Goal: Information Seeking & Learning: Learn about a topic

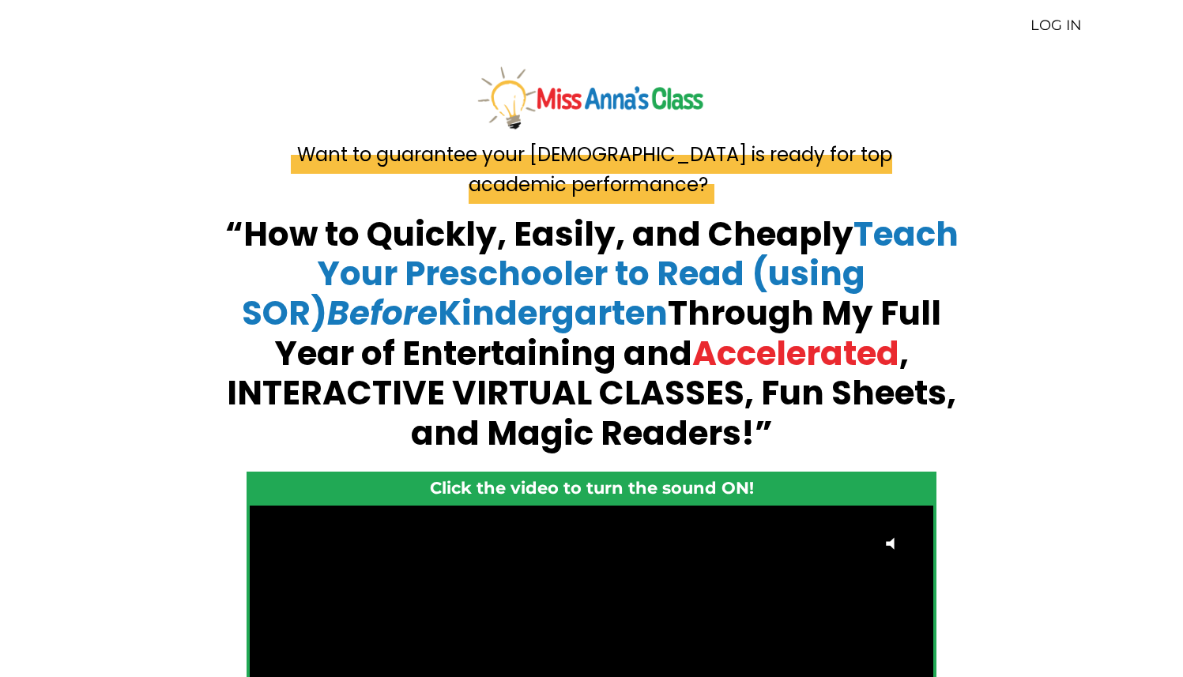
click at [1054, 28] on link "LOG IN" at bounding box center [1055, 25] width 51 height 17
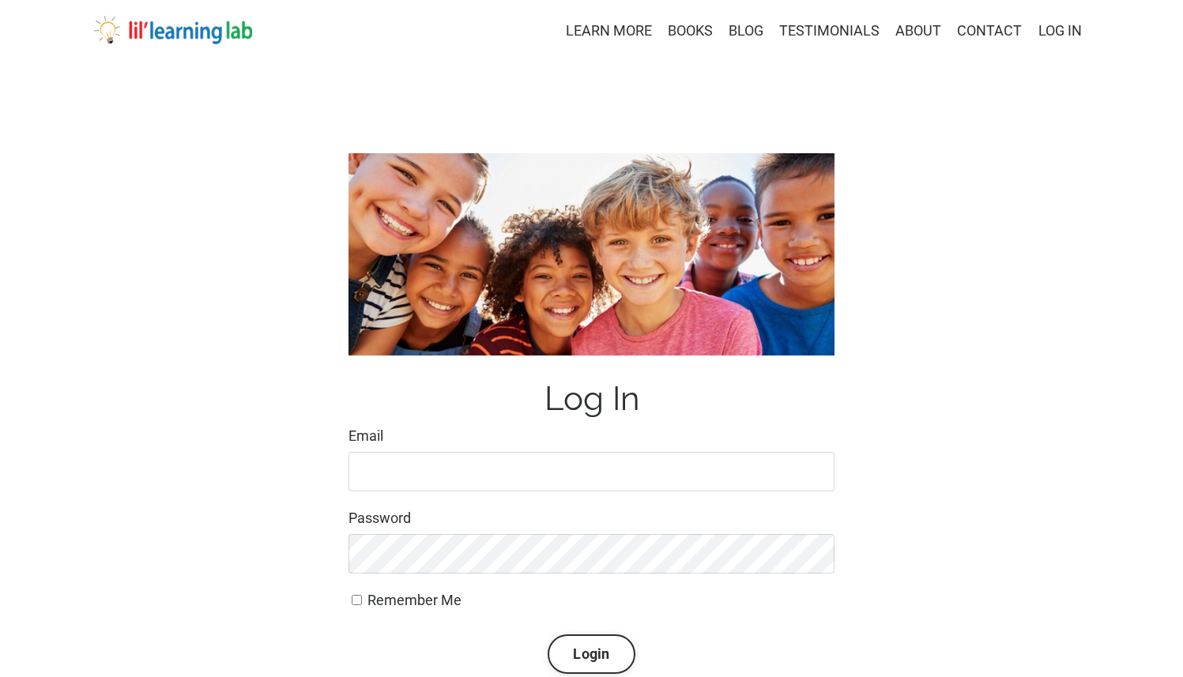
click at [384, 465] on input "Email" at bounding box center [591, 472] width 486 height 40
type input "masonringo1@msn.com"
click at [548, 635] on button "Login" at bounding box center [591, 655] width 87 height 40
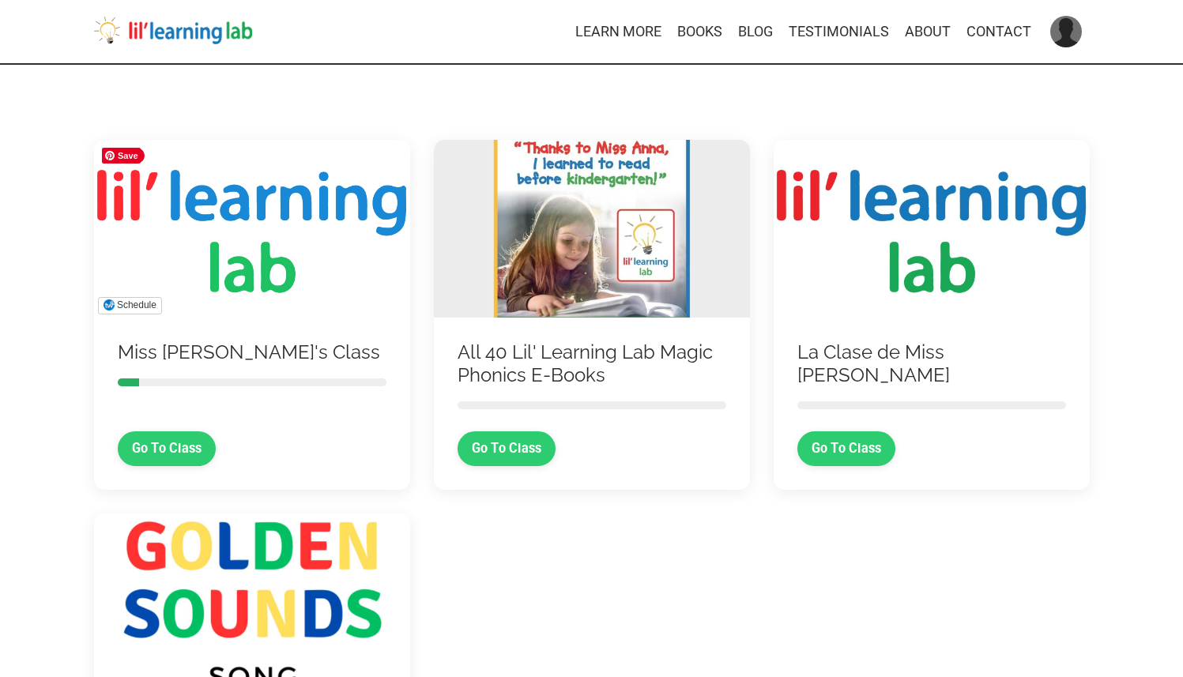
click at [259, 267] on img at bounding box center [252, 229] width 316 height 178
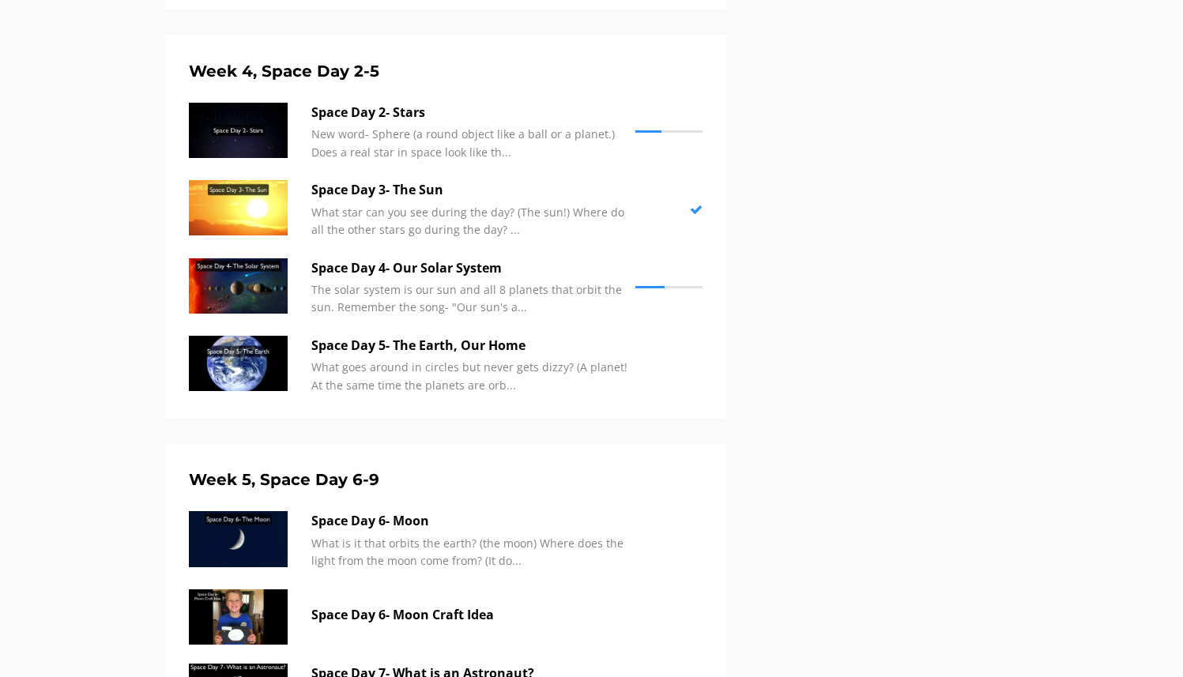
scroll to position [2262, 0]
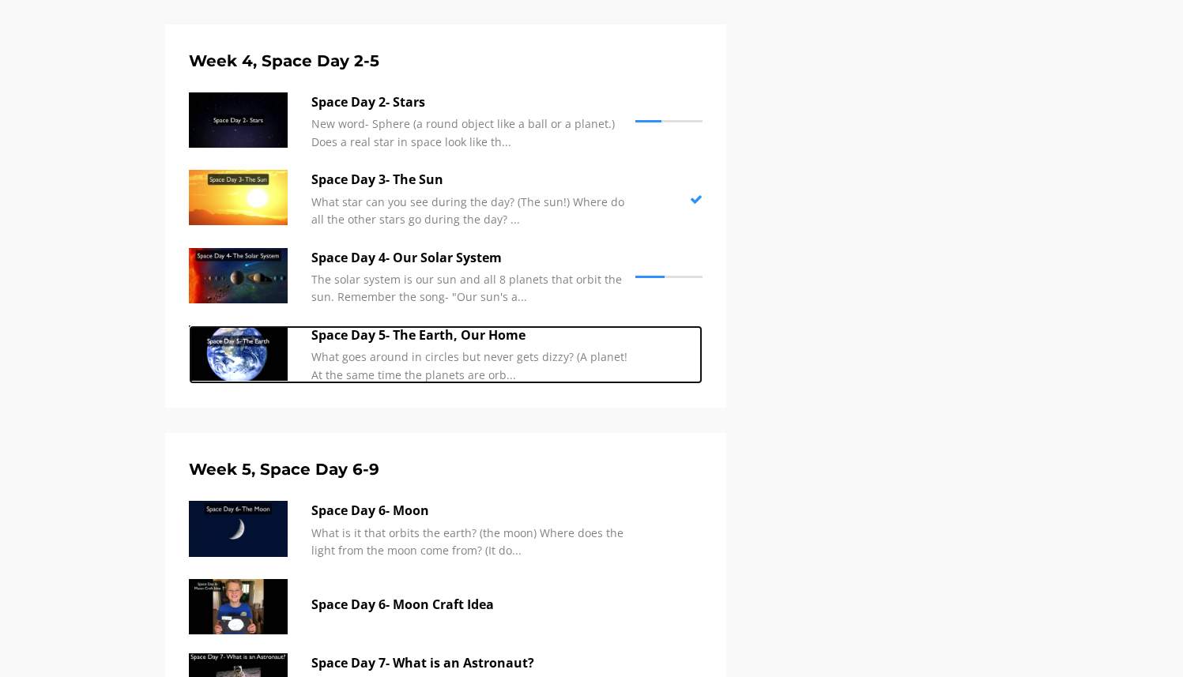
click at [469, 360] on p "What goes around in circles but never gets dizzy? (A planet! At the same time t…" at bounding box center [469, 366] width 316 height 36
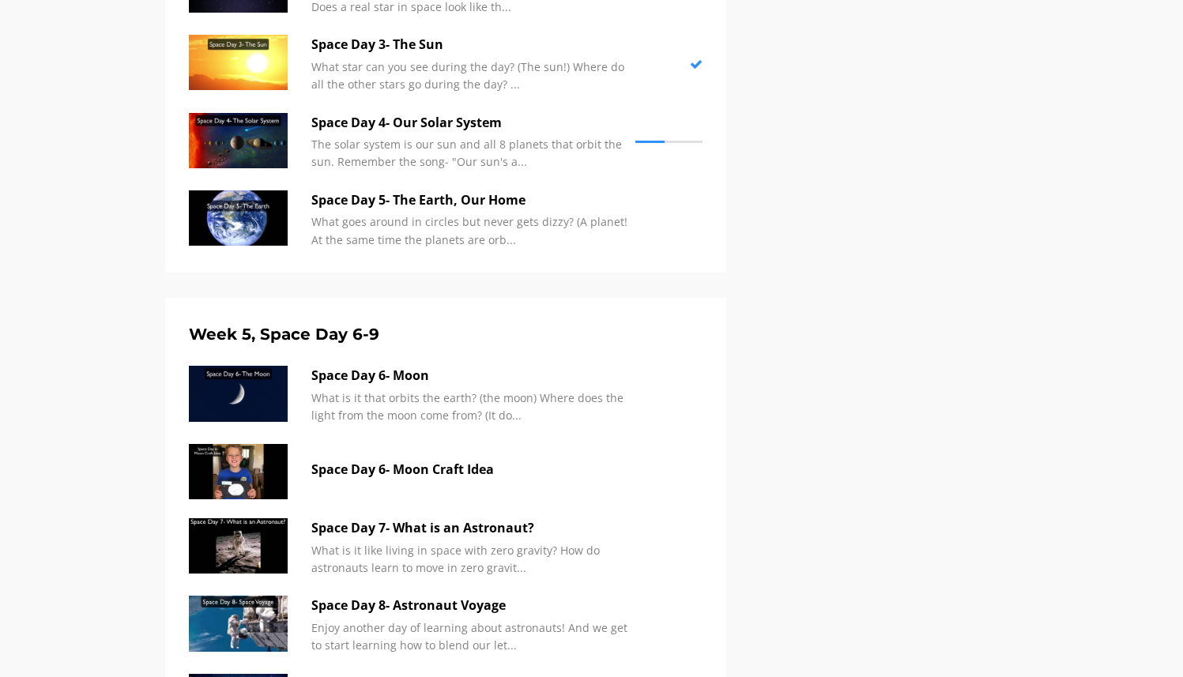
scroll to position [2394, 0]
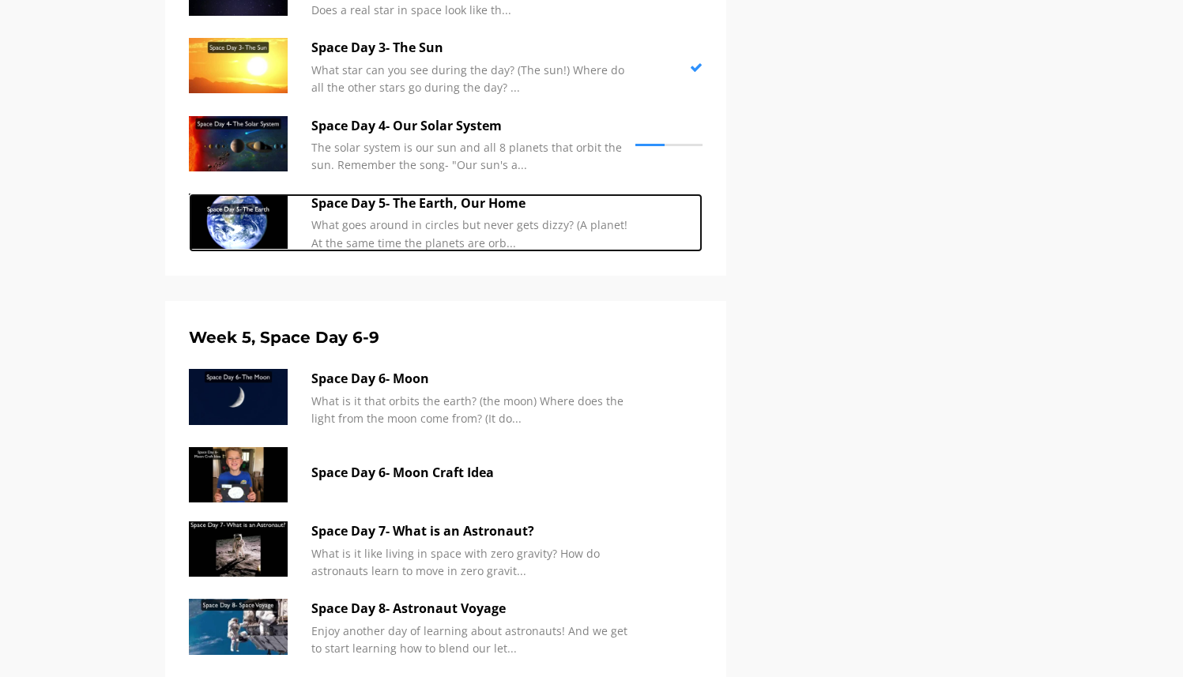
click at [407, 232] on p "What goes around in circles but never gets dizzy? (A planet! At the same time t…" at bounding box center [469, 235] width 316 height 36
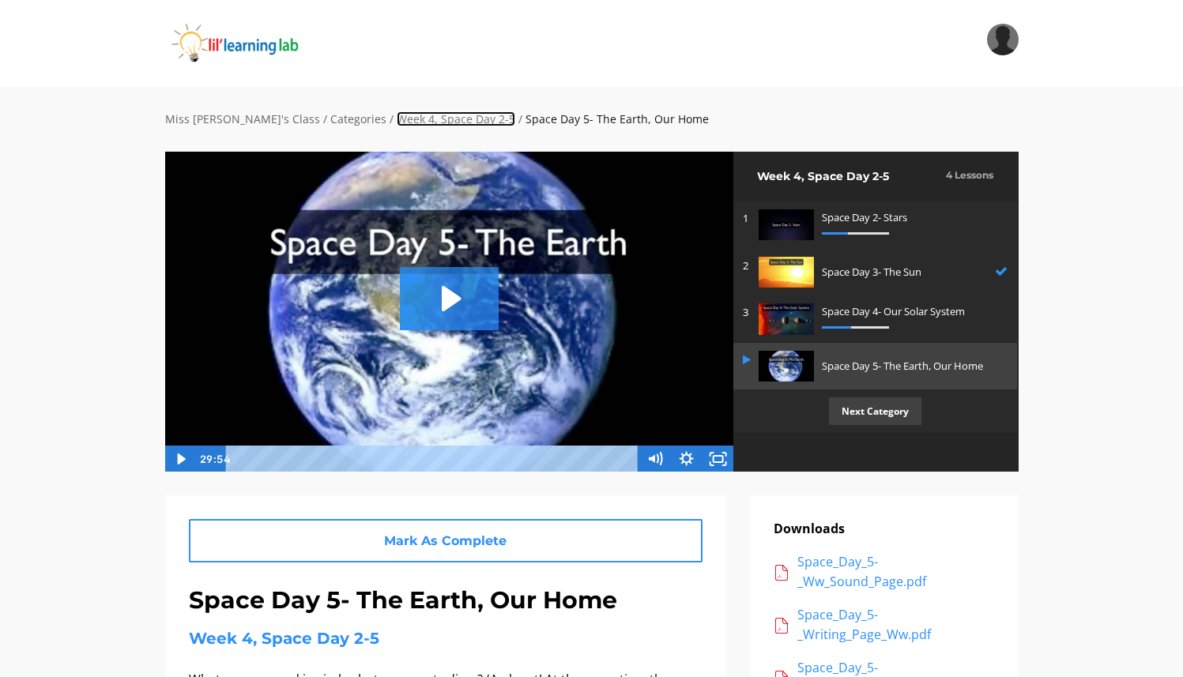
click at [424, 122] on link "Week 4, Space Day 2-5" at bounding box center [456, 118] width 119 height 15
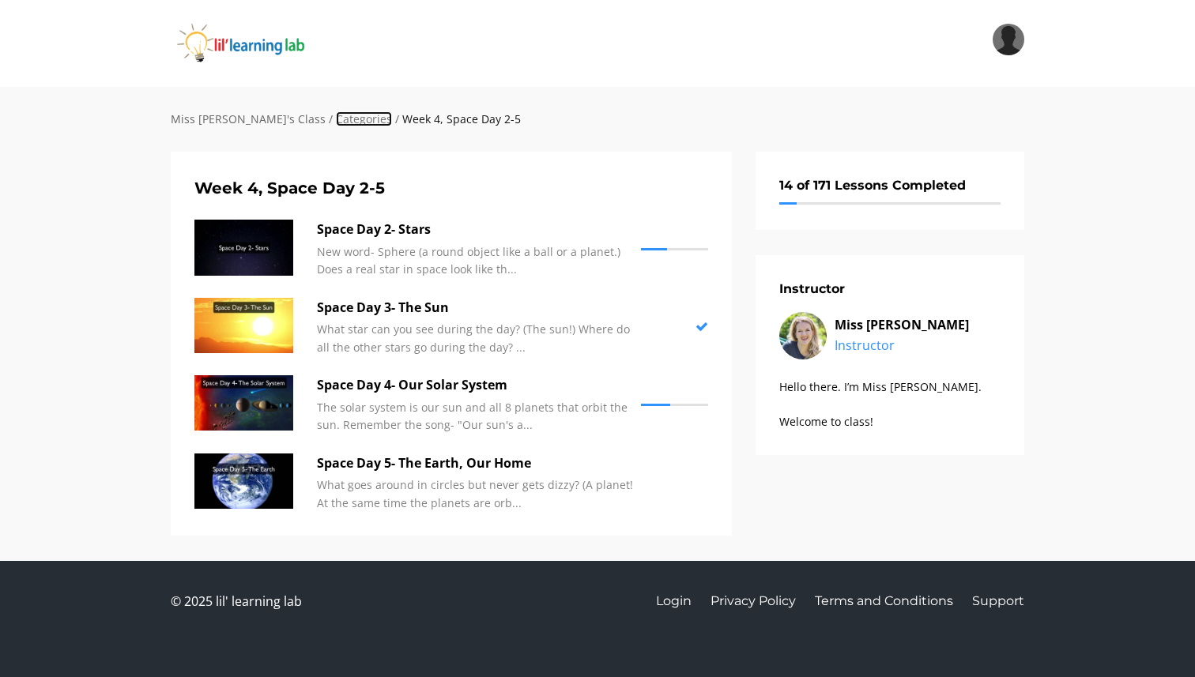
click at [336, 121] on link "Categories" at bounding box center [364, 118] width 56 height 15
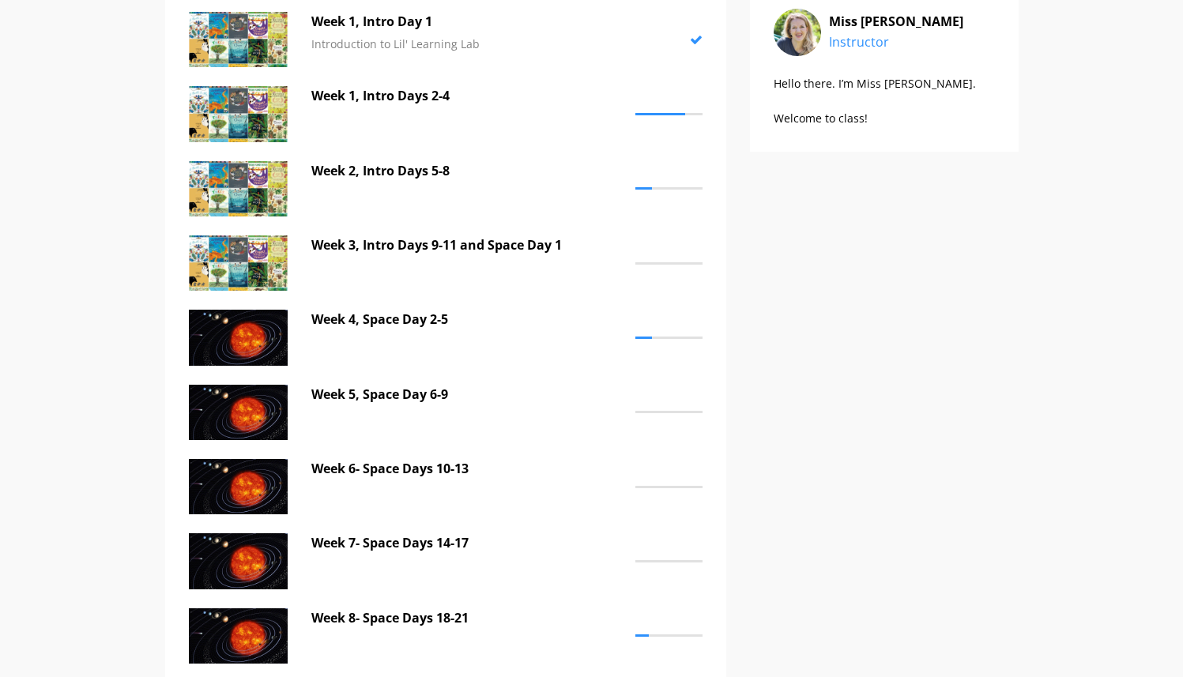
scroll to position [304, 0]
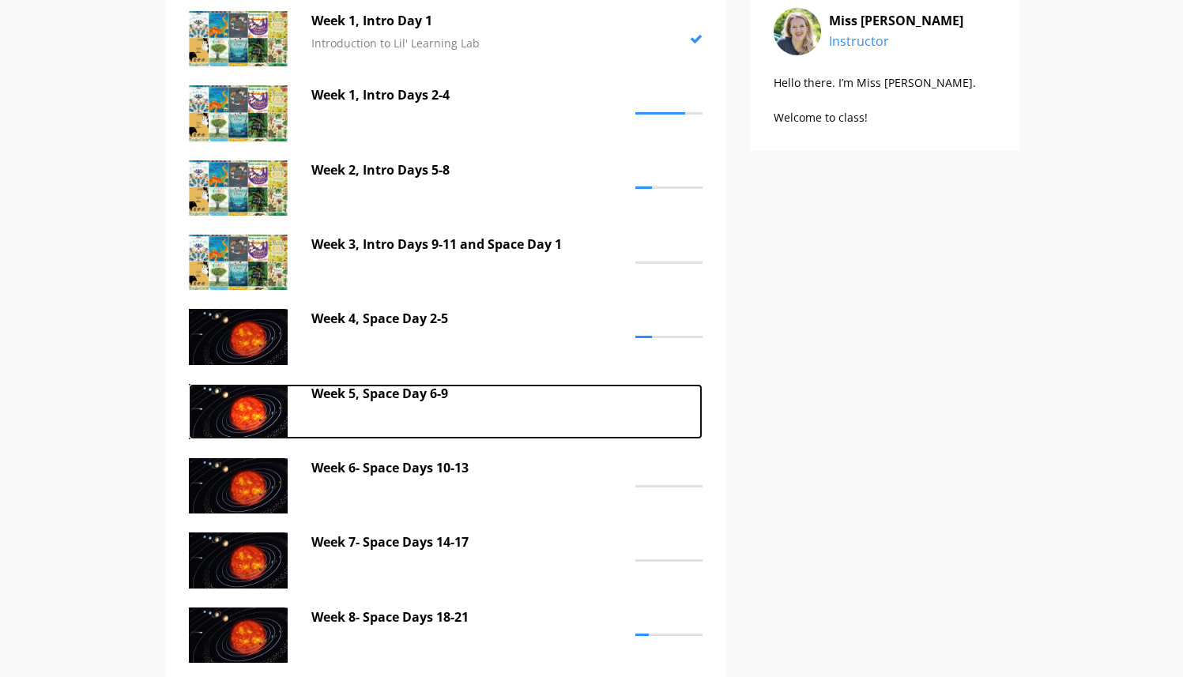
click at [399, 394] on p "Week 5, Space Day 6-9" at bounding box center [469, 394] width 316 height 21
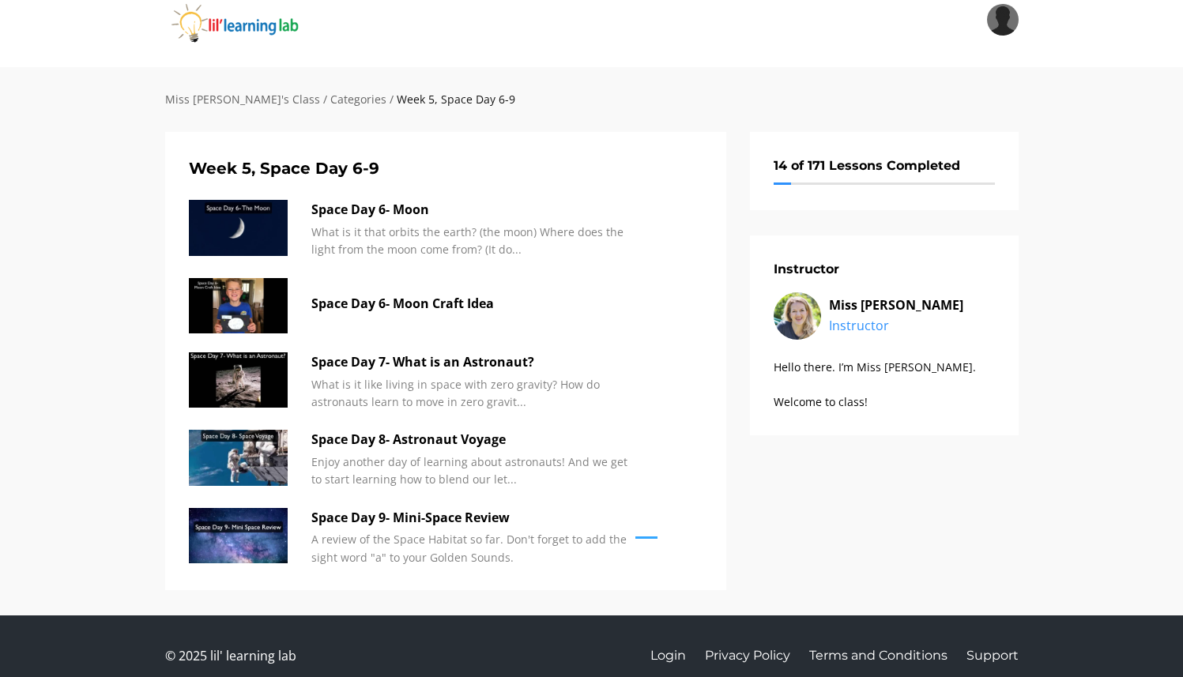
scroll to position [39, 0]
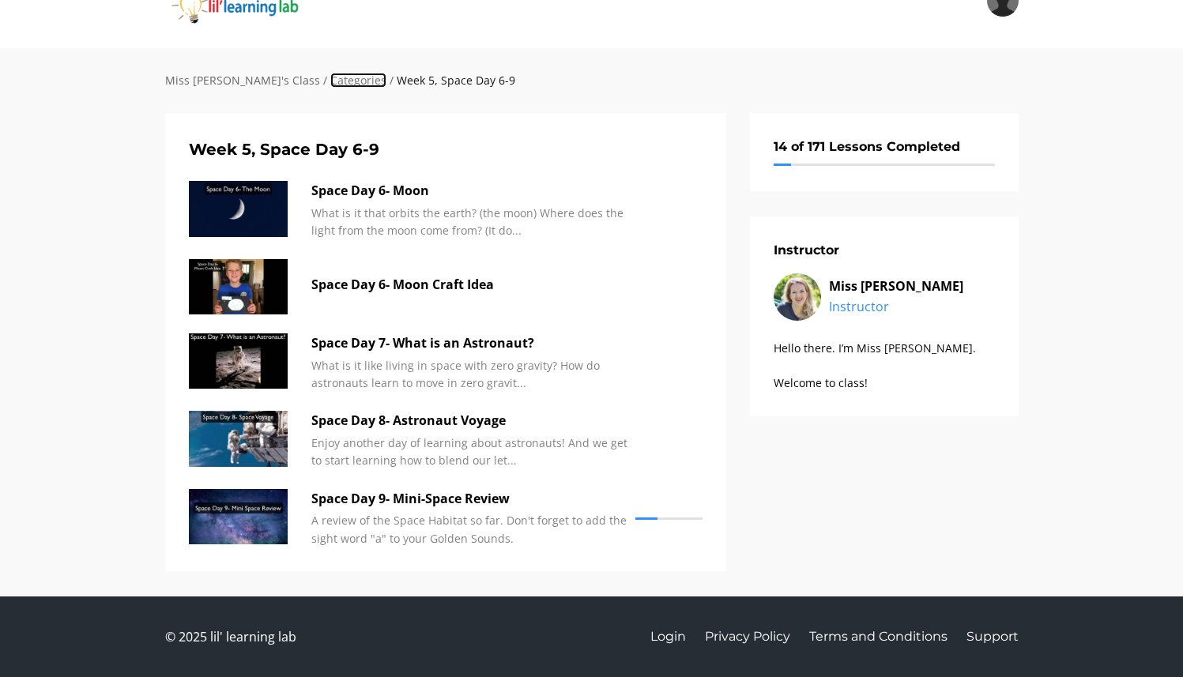
click at [330, 78] on link "Categories" at bounding box center [358, 80] width 56 height 15
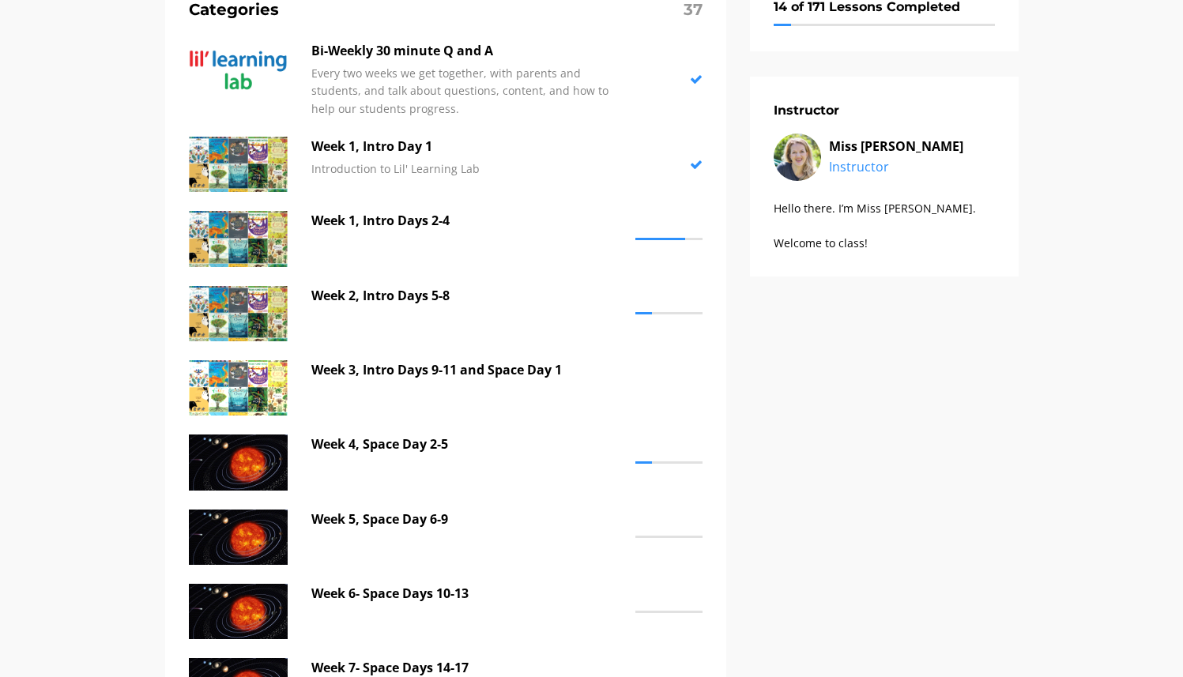
scroll to position [202, 0]
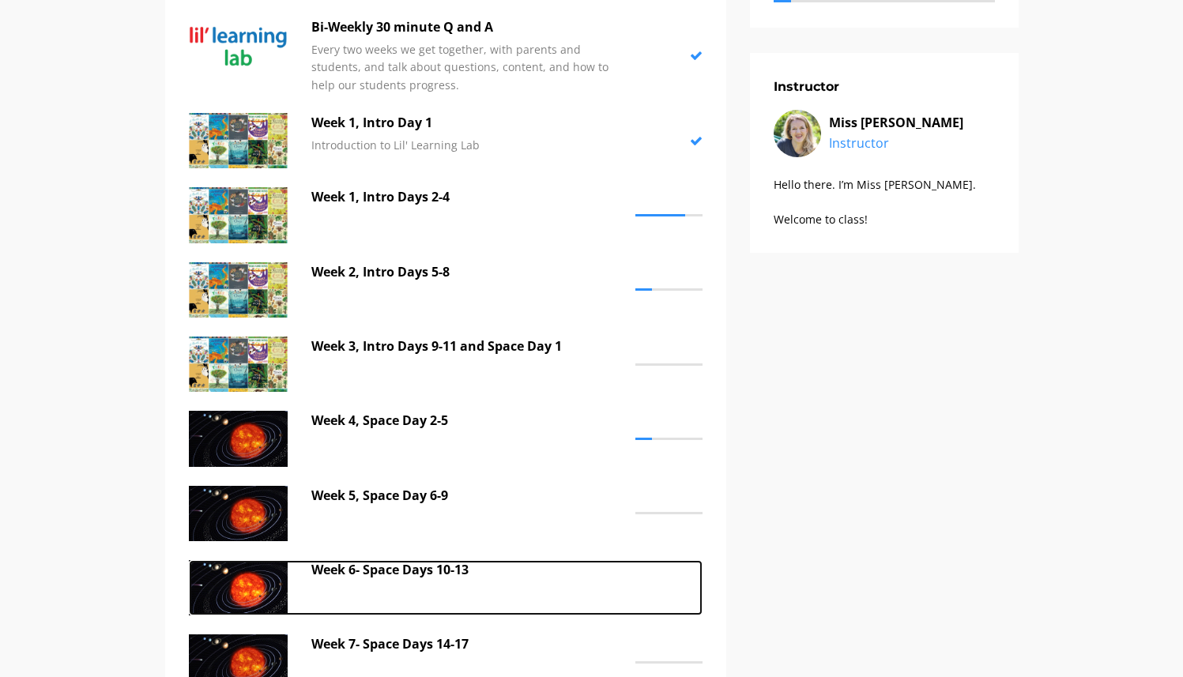
click at [379, 567] on p "Week 6- Space Days 10-13" at bounding box center [469, 570] width 316 height 21
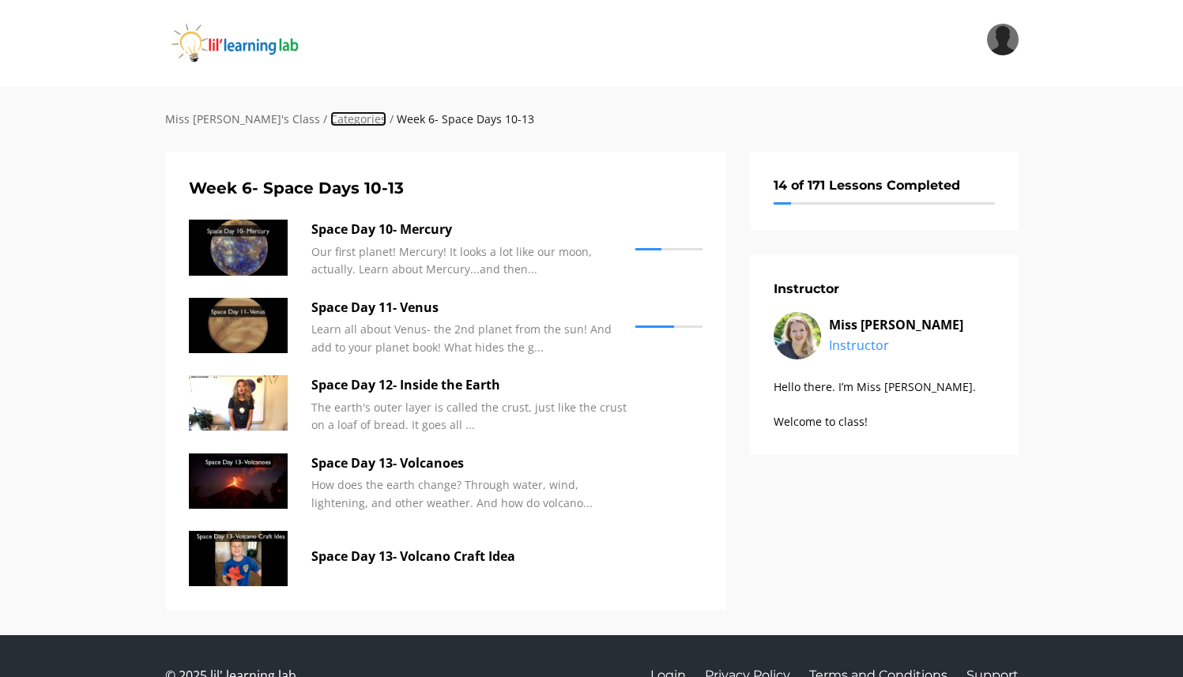
click at [330, 122] on link "Categories" at bounding box center [358, 118] width 56 height 15
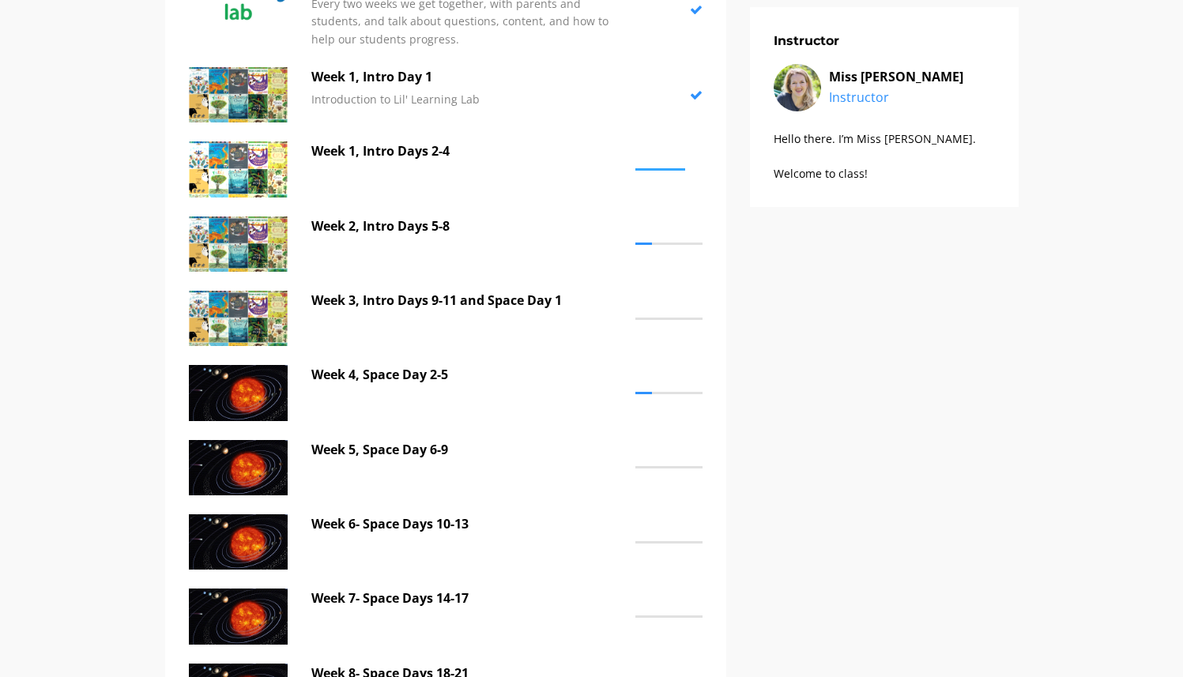
scroll to position [251, 0]
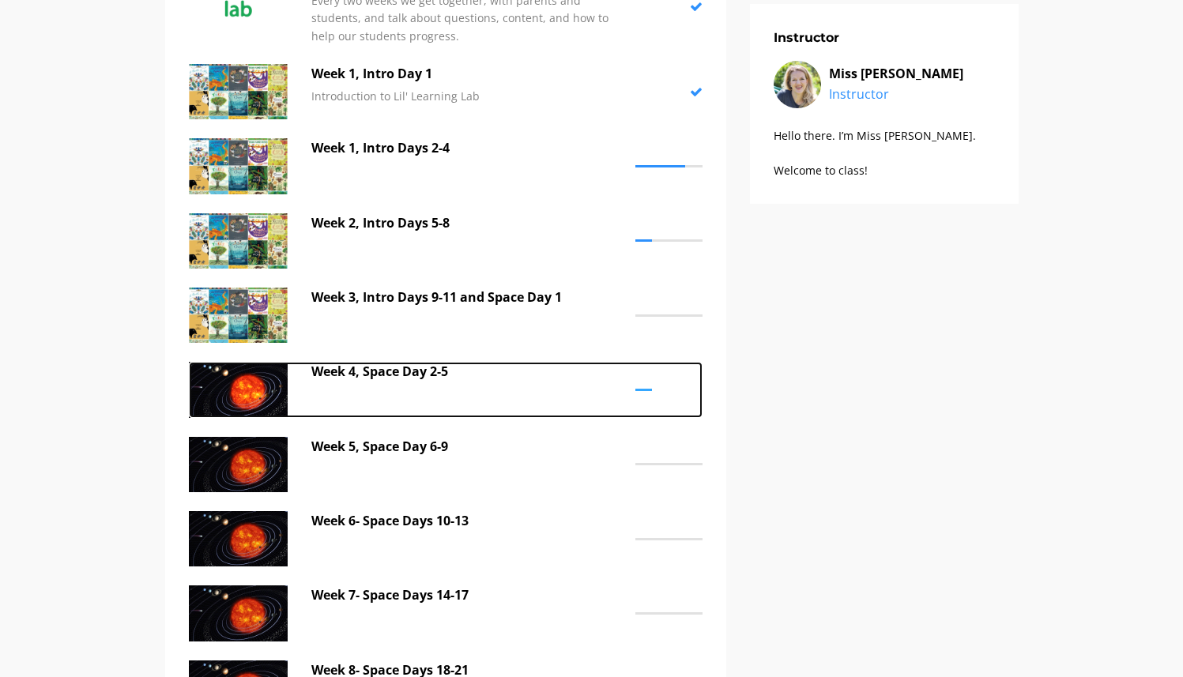
click at [396, 371] on p "Week 4, Space Day 2-5" at bounding box center [469, 372] width 316 height 21
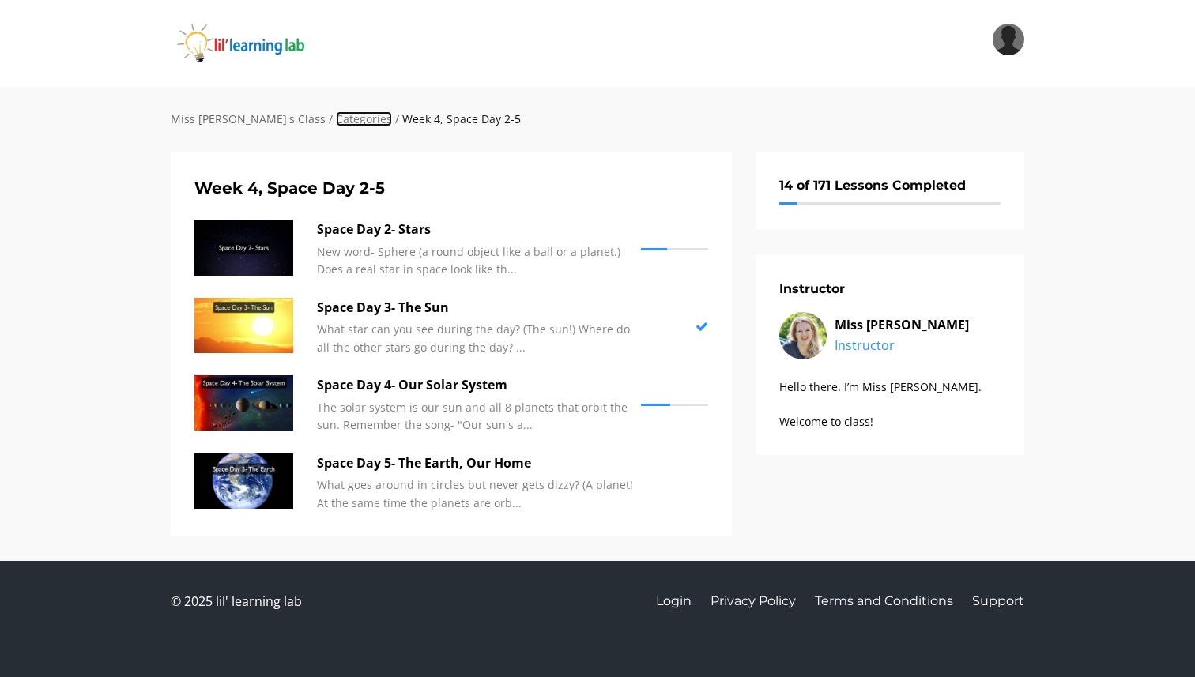
click at [336, 119] on link "Categories" at bounding box center [364, 118] width 56 height 15
